Goal: Information Seeking & Learning: Learn about a topic

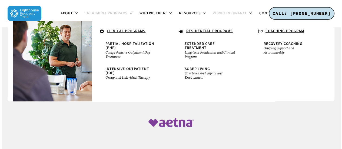
click at [115, 14] on span "Treatment Programs" at bounding box center [106, 13] width 43 height 5
click at [103, 31] on icon at bounding box center [102, 31] width 4 height 5
click at [100, 32] on icon at bounding box center [102, 31] width 4 height 5
click at [102, 32] on icon at bounding box center [102, 31] width 4 height 5
click at [182, 60] on ul "Extended Care Treatment Long-term Residential and Clinical Program Sober Living…" at bounding box center [210, 60] width 68 height 43
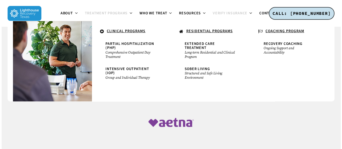
click at [97, 12] on span "Treatment Programs" at bounding box center [106, 13] width 43 height 5
click at [114, 13] on span "Treatment Programs" at bounding box center [106, 13] width 43 height 5
click at [104, 13] on span "Treatment Programs" at bounding box center [106, 13] width 43 height 5
click at [288, 48] on small "Ongoing Support and Accountability" at bounding box center [289, 50] width 52 height 9
